Goal: Information Seeking & Learning: Check status

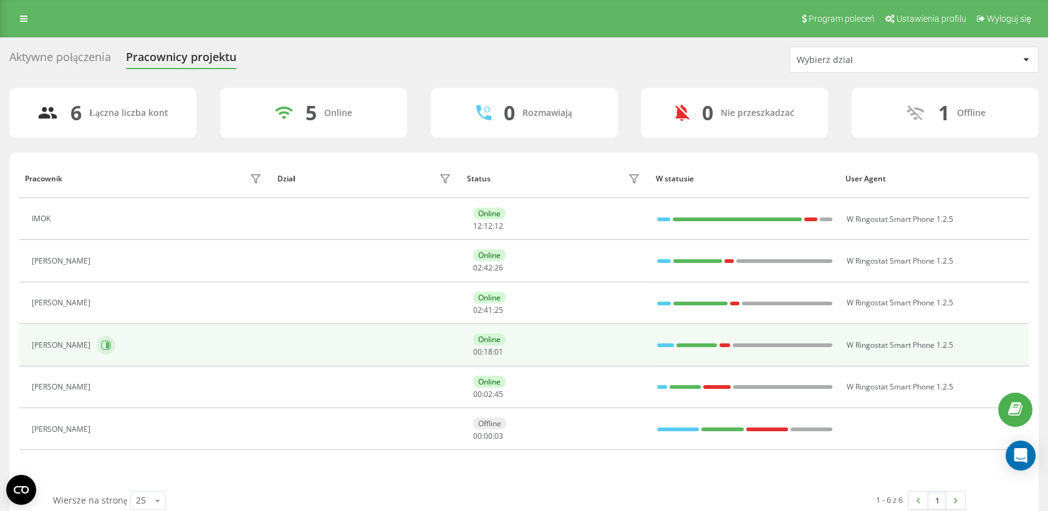
click at [110, 347] on button at bounding box center [106, 345] width 19 height 19
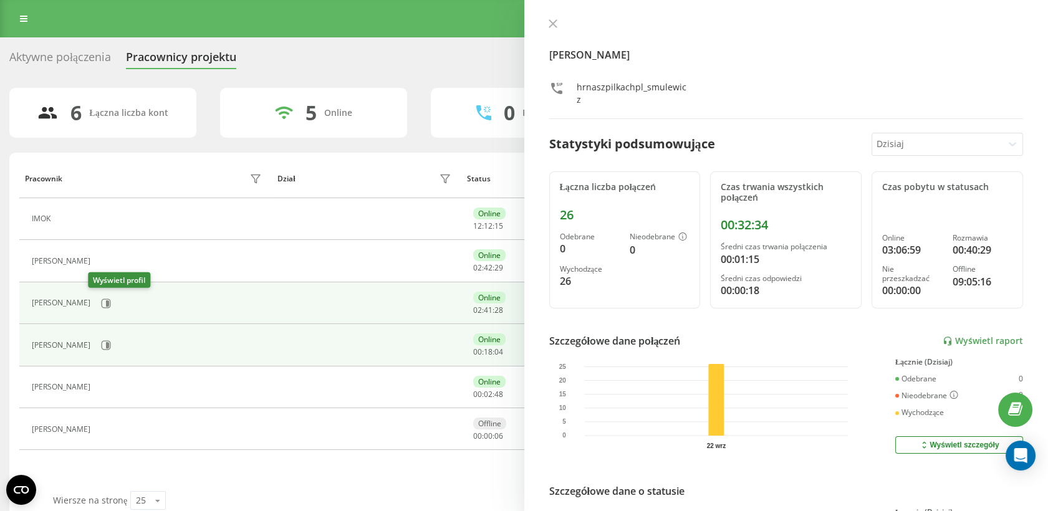
click at [107, 303] on div "Irena Denisiuk" at bounding box center [148, 303] width 233 height 21
click at [101, 302] on icon at bounding box center [106, 304] width 10 height 10
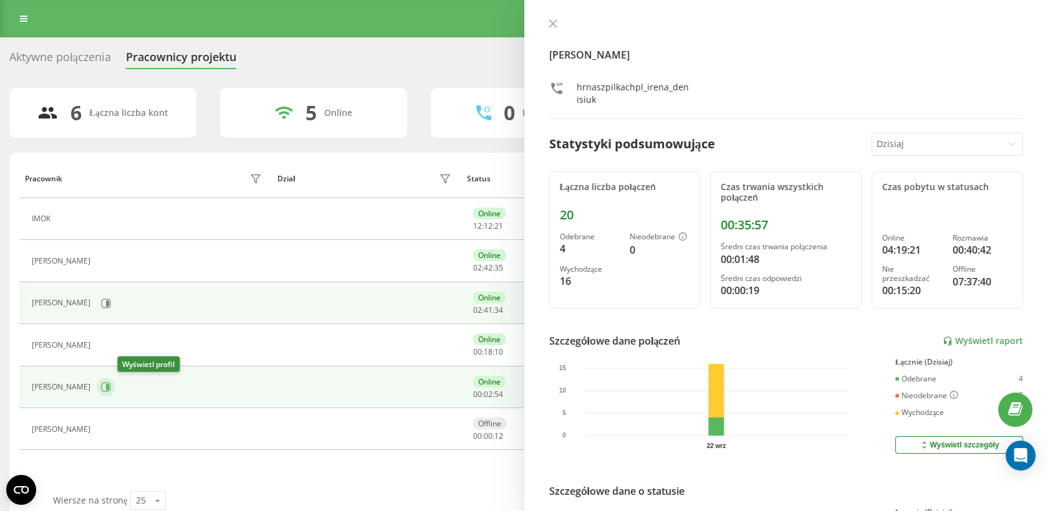
click at [111, 382] on icon at bounding box center [106, 387] width 10 height 10
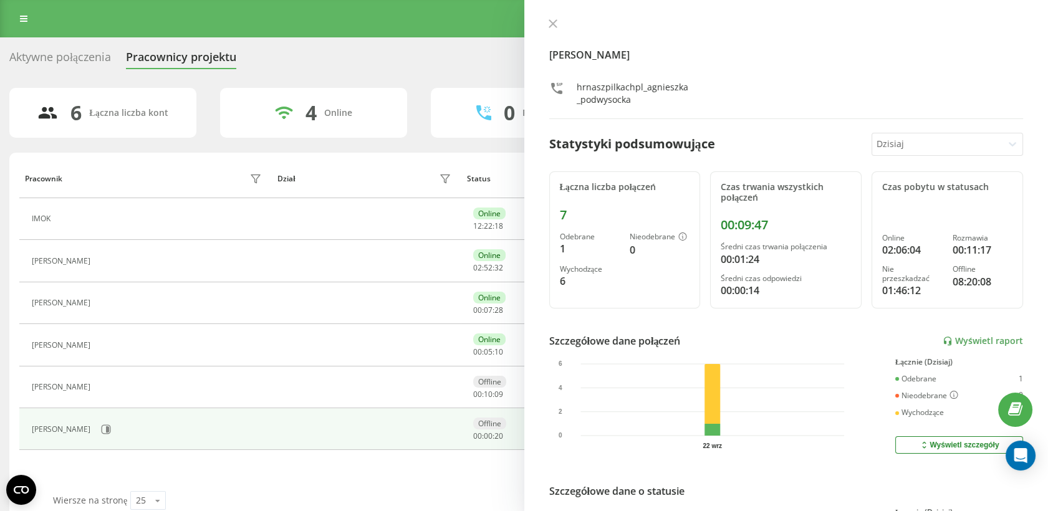
click at [565, 28] on div at bounding box center [786, 25] width 474 height 12
click at [554, 25] on icon at bounding box center [552, 23] width 7 height 7
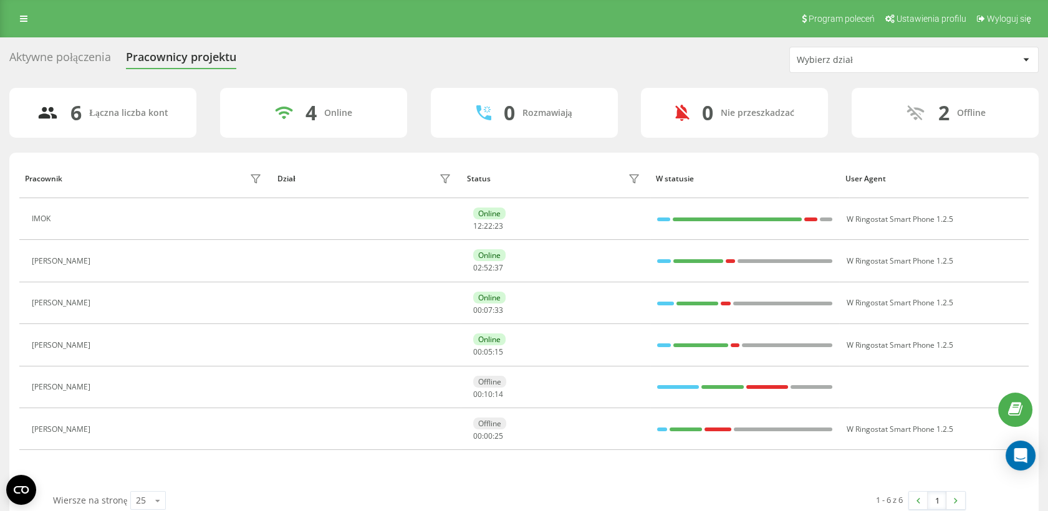
click at [648, 63] on div "Aktywne połączenia Pracownicy projektu Wybierz dział" at bounding box center [523, 60] width 1029 height 26
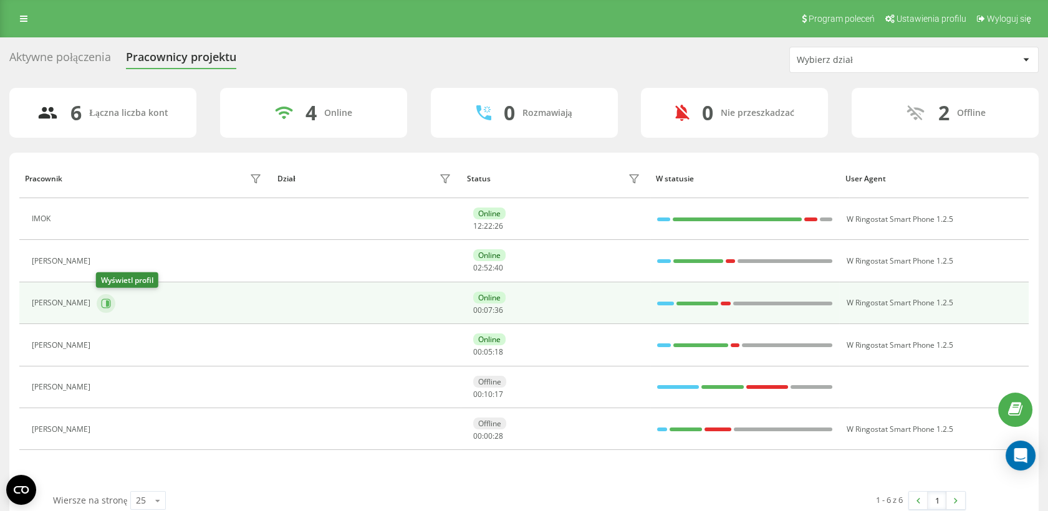
click at [109, 307] on icon at bounding box center [106, 304] width 10 height 10
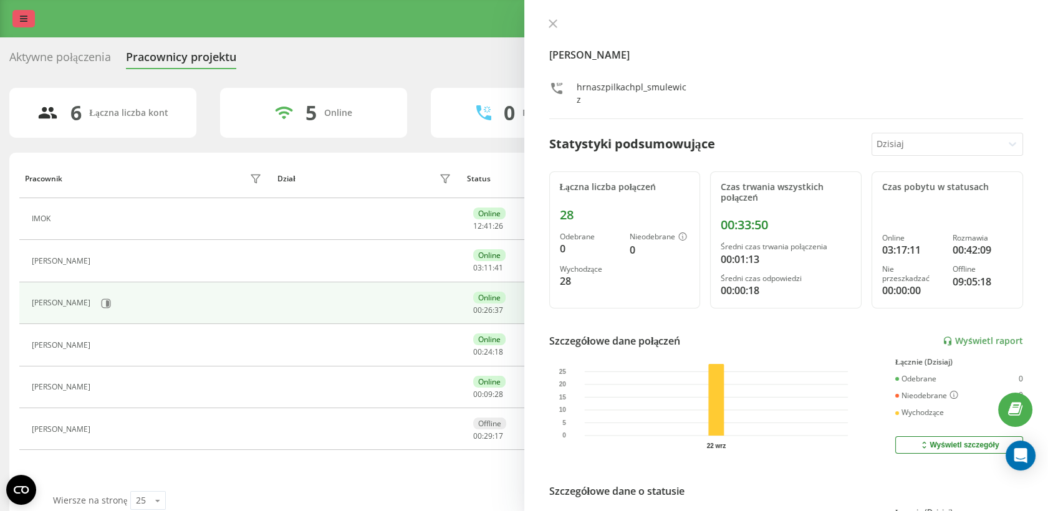
click at [29, 20] on link at bounding box center [23, 18] width 22 height 17
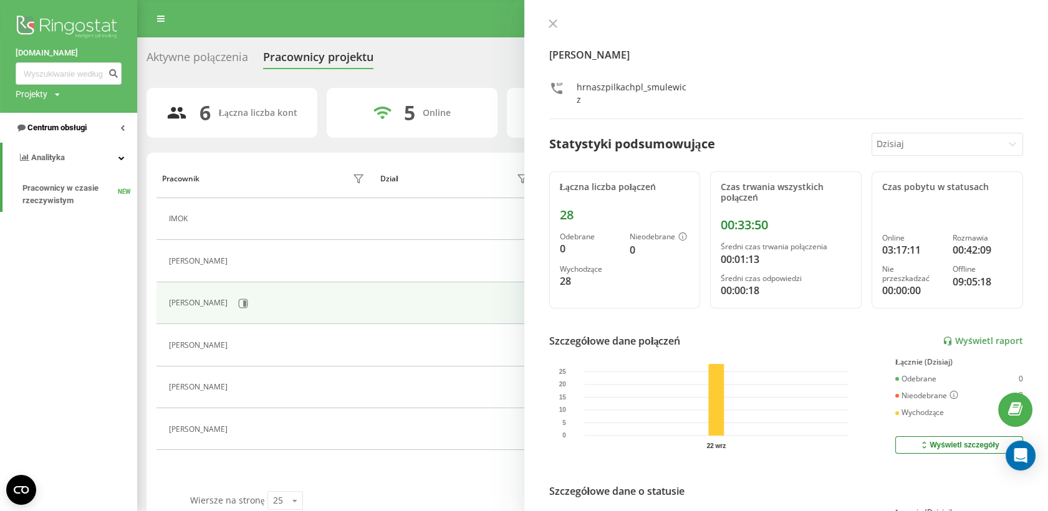
click at [68, 123] on span "Centrum obsługi" at bounding box center [56, 127] width 59 height 9
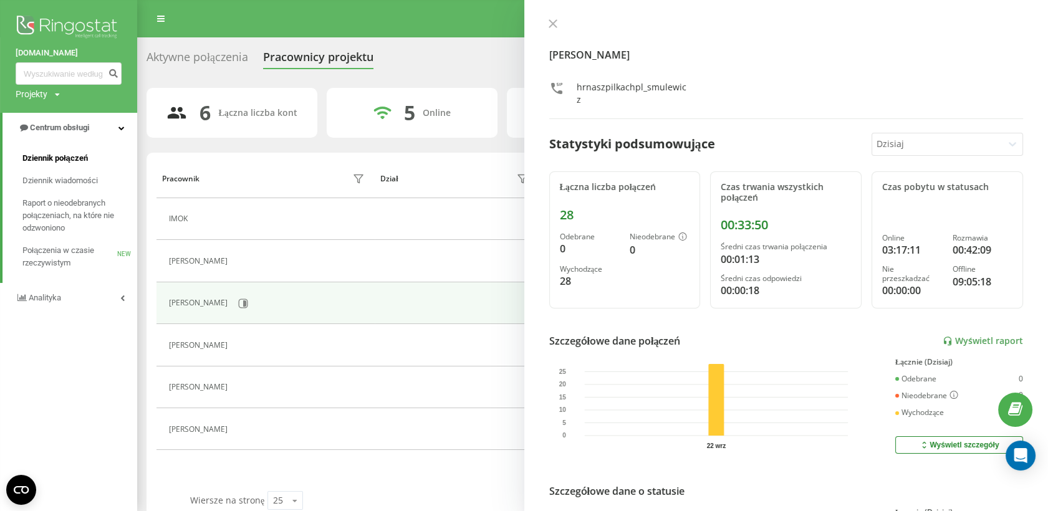
click at [60, 160] on span "Dziennik połączeń" at bounding box center [54, 158] width 65 height 12
click at [550, 26] on icon at bounding box center [552, 23] width 7 height 7
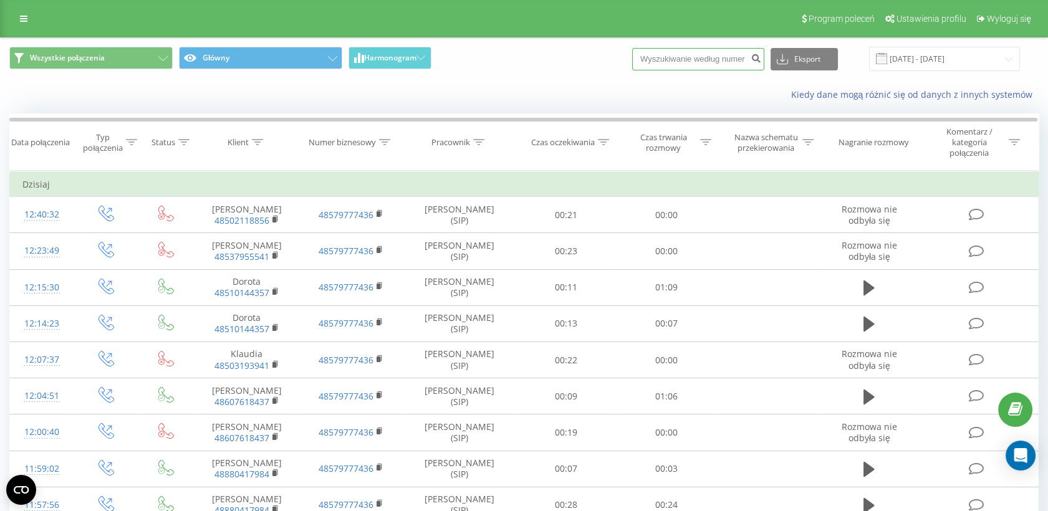
click at [706, 59] on input at bounding box center [698, 59] width 132 height 22
paste input "607 369 541"
click at [734, 57] on input "607369541" at bounding box center [698, 59] width 132 height 22
type input "607369541"
click at [761, 57] on icon "submit" at bounding box center [755, 56] width 11 height 7
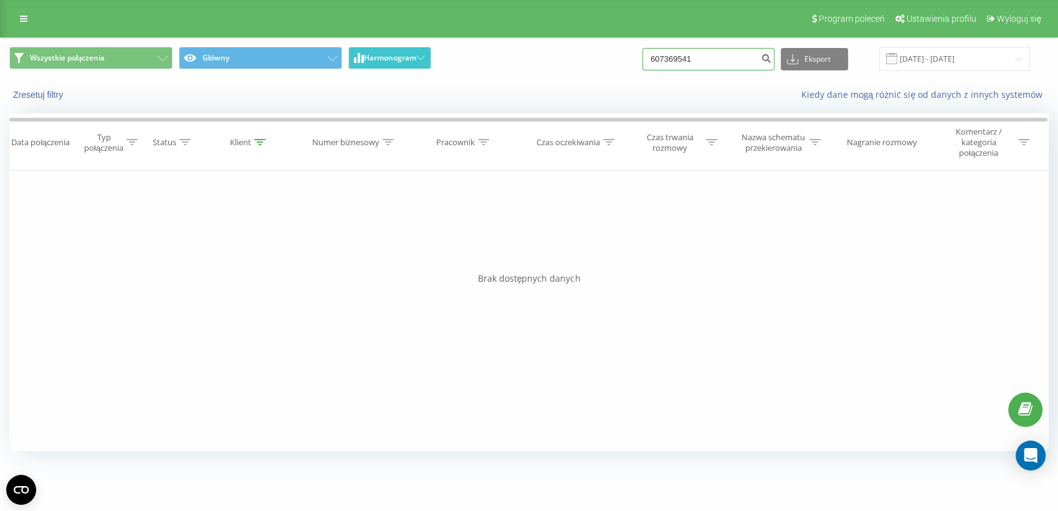
drag, startPoint x: 706, startPoint y: 59, endPoint x: 410, endPoint y: 52, distance: 296.2
click at [410, 52] on div "Wszystkie połączenia Główny Harmonogram 607369541 Eksport .csv .xls .xlsx 22.06…" at bounding box center [529, 59] width 1040 height 24
drag, startPoint x: 716, startPoint y: 59, endPoint x: 497, endPoint y: 62, distance: 219.4
click at [497, 62] on div "Wszystkie połączenia Główny Harmonogram 607369541 Eksport .csv .xls .xlsx 22.06…" at bounding box center [529, 59] width 1040 height 24
paste input "369 541"
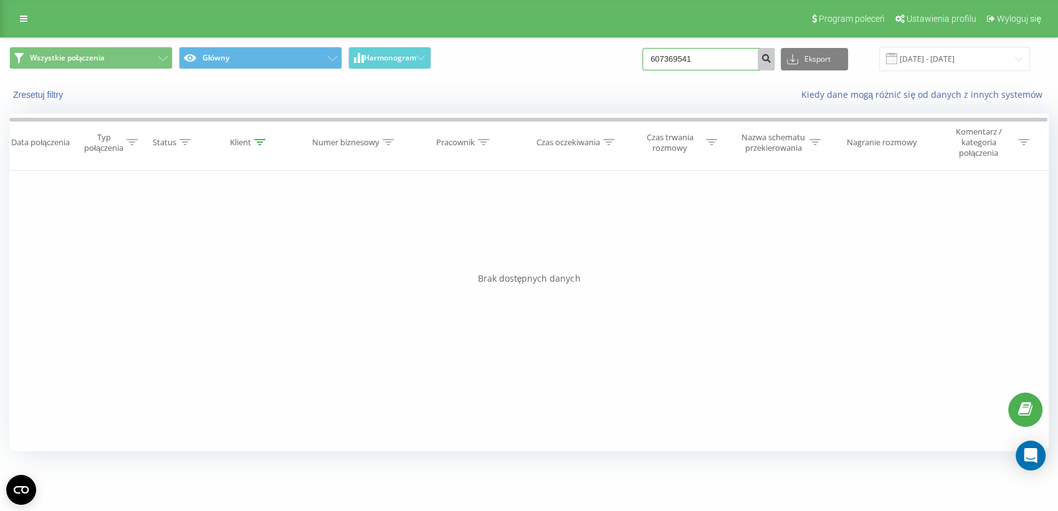
type input "607369541"
click at [772, 59] on icon "submit" at bounding box center [766, 56] width 11 height 7
click at [665, 59] on input "607369541" at bounding box center [709, 59] width 132 height 22
type input "+48607369541"
drag, startPoint x: 736, startPoint y: 55, endPoint x: 396, endPoint y: 42, distance: 340.6
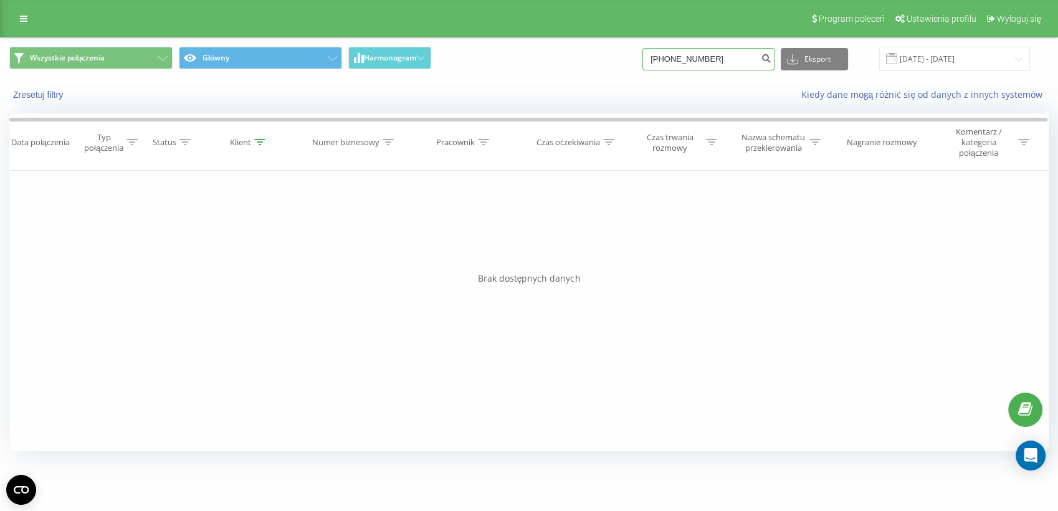
click at [396, 42] on div "Wszystkie połączenia Główny Harmonogram +48607369541 Eksport .csv .xls .xlsx 22…" at bounding box center [529, 59] width 1057 height 42
paste input "607 369 541"
drag, startPoint x: 606, startPoint y: 57, endPoint x: 371, endPoint y: 57, distance: 235.6
click at [371, 57] on div "Wszystkie połączenia Główny Harmonogram 607 369 541 Eksport .csv .xls .xlsx 22.…" at bounding box center [529, 59] width 1040 height 24
paste input "+48 502 118 856"
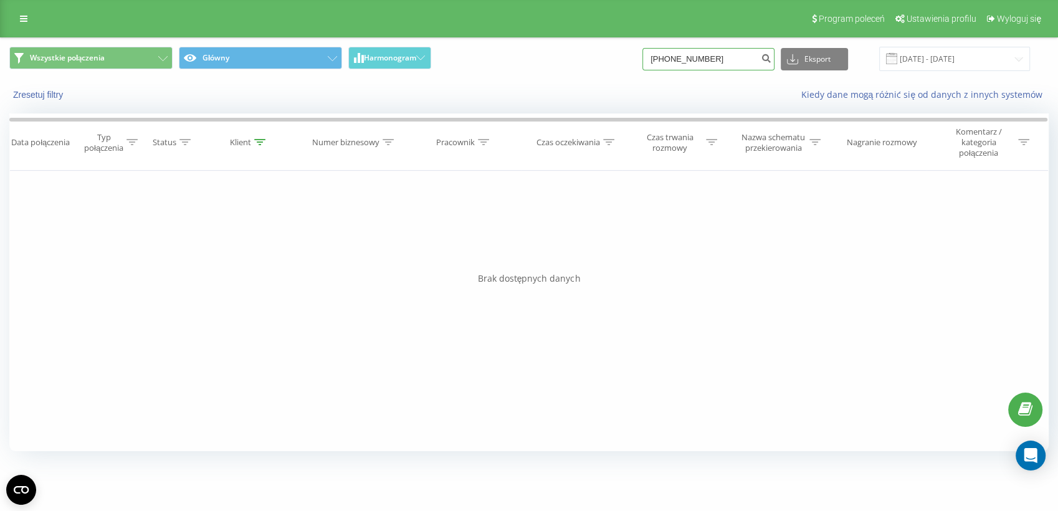
click at [717, 57] on input "+48 502 118 856" at bounding box center [709, 59] width 132 height 22
type input "+48502118856"
click at [692, 59] on input "+48502118856" at bounding box center [709, 59] width 132 height 22
click at [680, 55] on input "+48502118856" at bounding box center [709, 59] width 132 height 22
click at [683, 56] on input "+48502118856" at bounding box center [709, 59] width 132 height 22
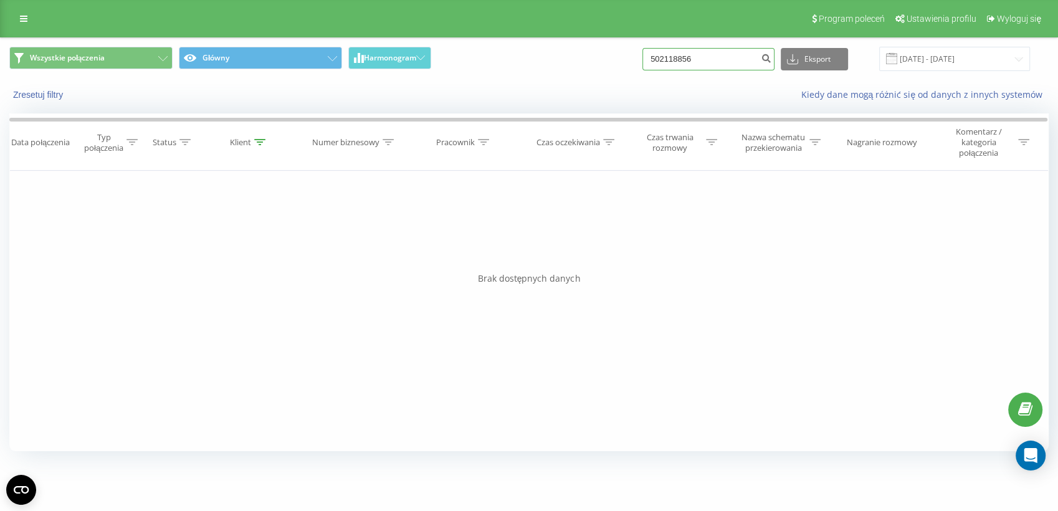
type input "502118856"
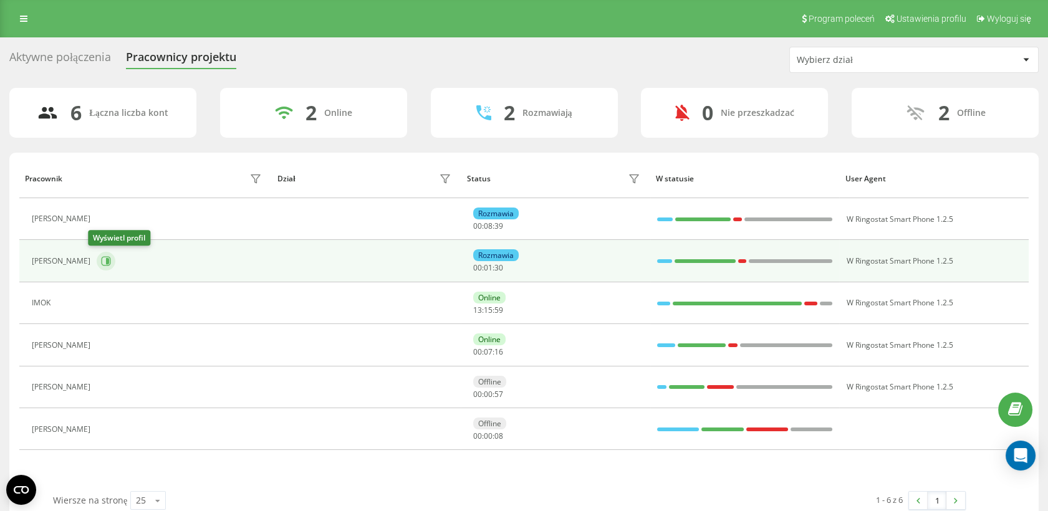
click at [101, 259] on icon at bounding box center [106, 261] width 10 height 10
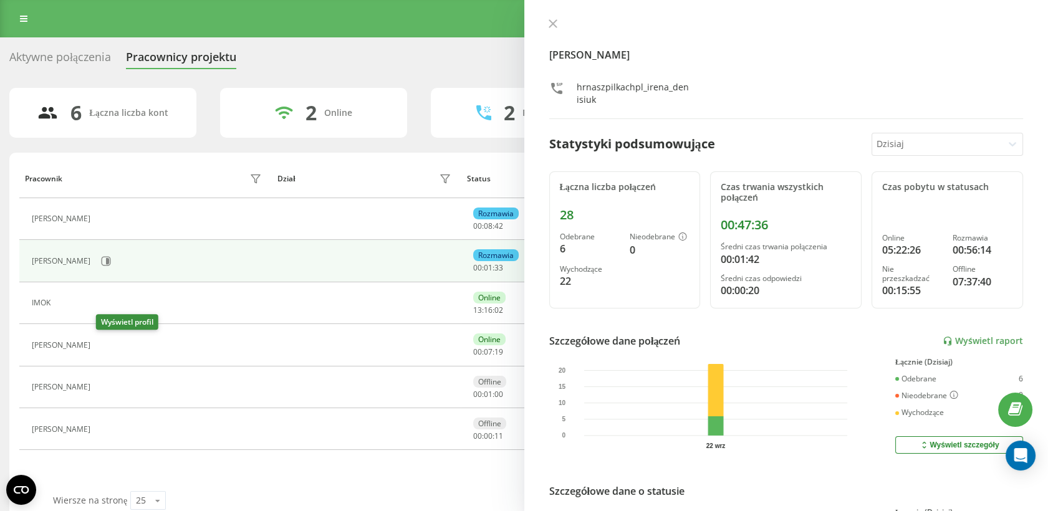
click at [106, 343] on icon at bounding box center [105, 345] width 3 height 6
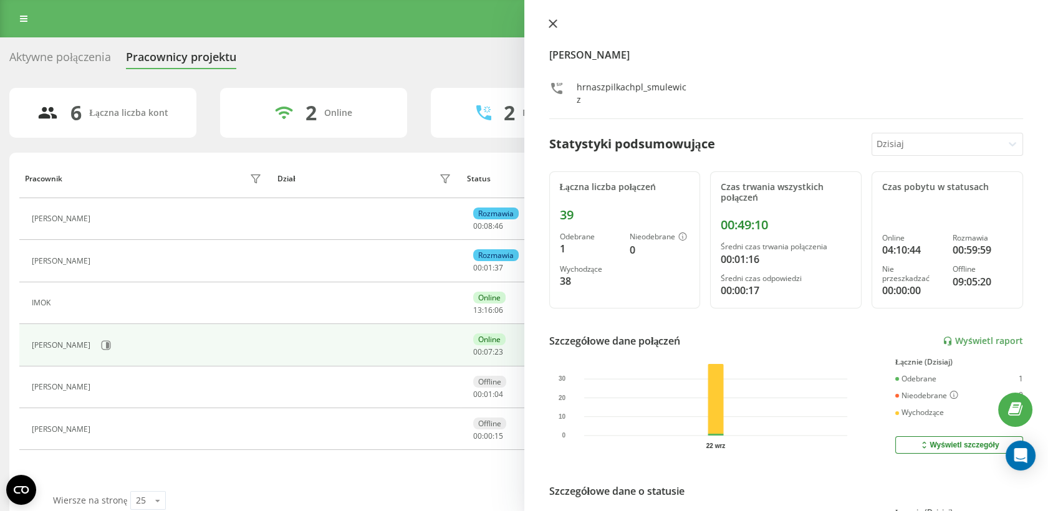
click at [558, 23] on button at bounding box center [553, 25] width 16 height 12
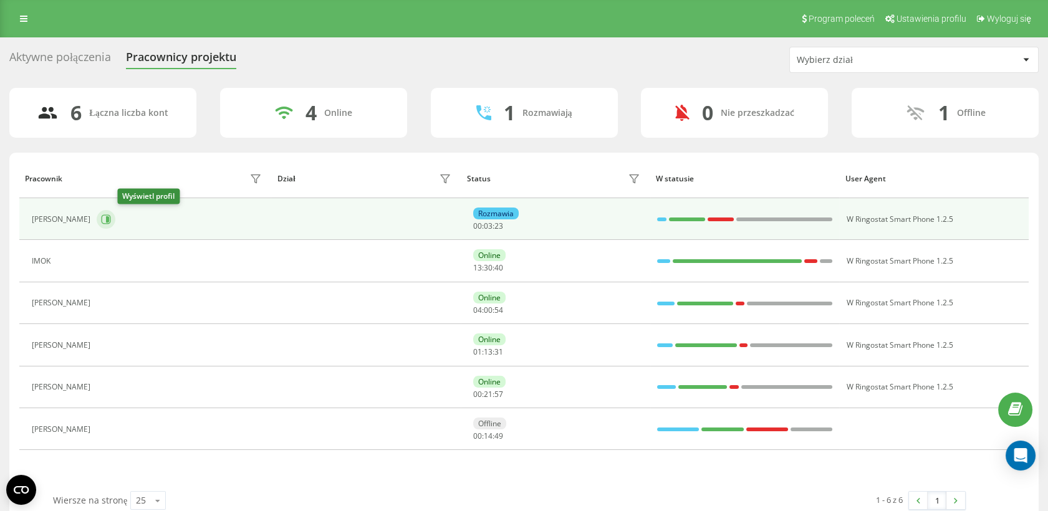
click at [111, 221] on icon at bounding box center [106, 219] width 10 height 10
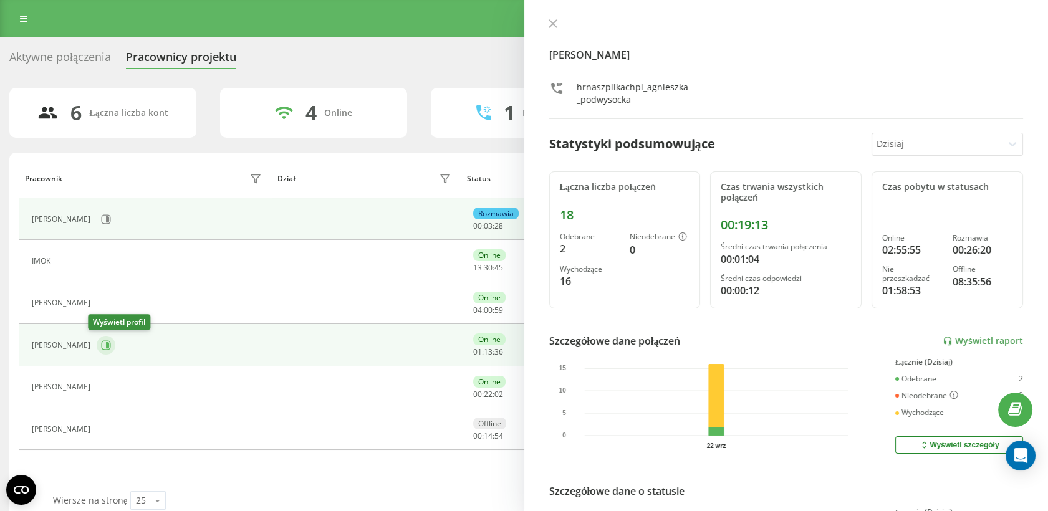
click at [106, 347] on icon at bounding box center [107, 345] width 3 height 6
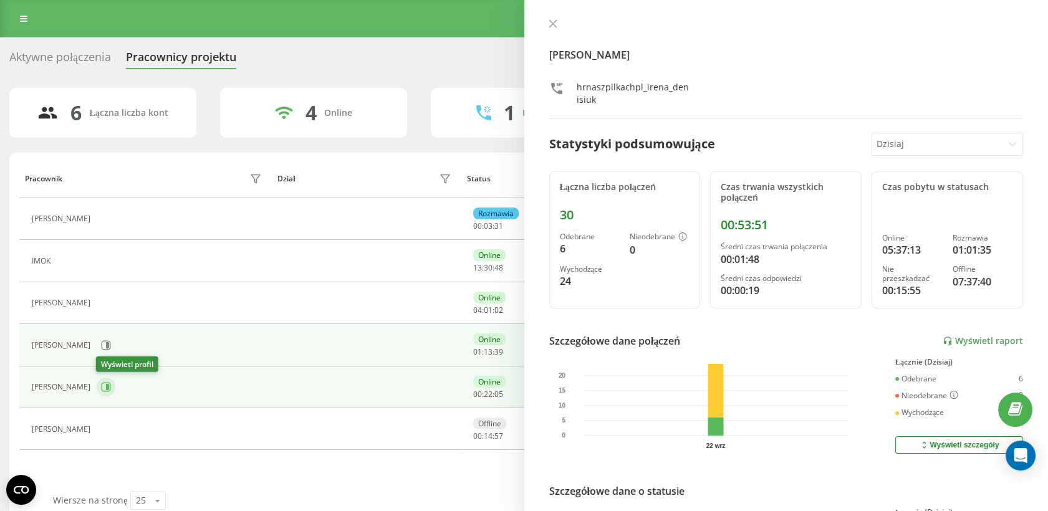
click at [104, 385] on icon at bounding box center [106, 387] width 10 height 10
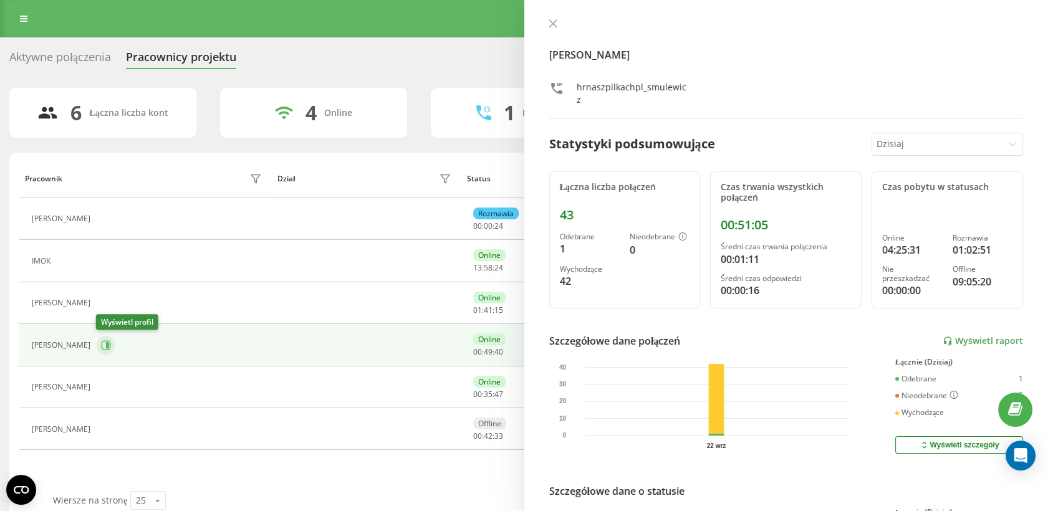
click at [102, 347] on icon at bounding box center [106, 344] width 9 height 9
click at [99, 348] on button at bounding box center [106, 345] width 19 height 19
click at [106, 344] on icon at bounding box center [107, 345] width 3 height 6
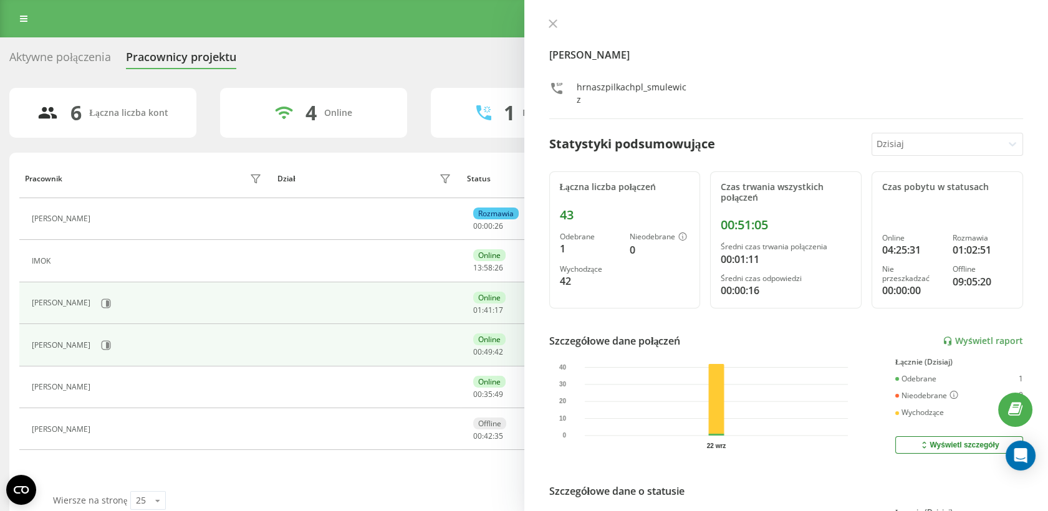
click at [103, 293] on div "[PERSON_NAME]" at bounding box center [148, 303] width 233 height 21
click at [106, 304] on icon at bounding box center [107, 303] width 3 height 6
click at [100, 350] on button at bounding box center [106, 345] width 19 height 19
